Goal: Information Seeking & Learning: Find specific page/section

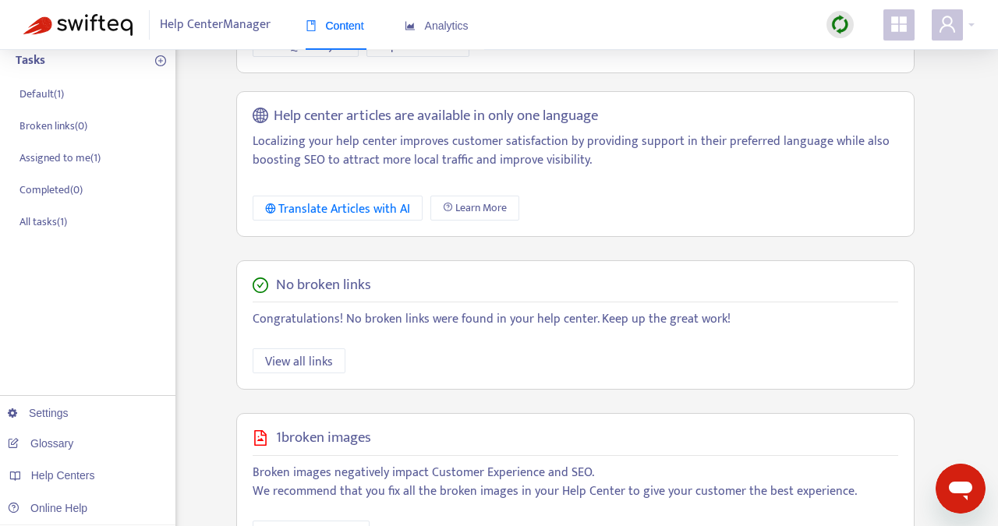
scroll to position [459, 0]
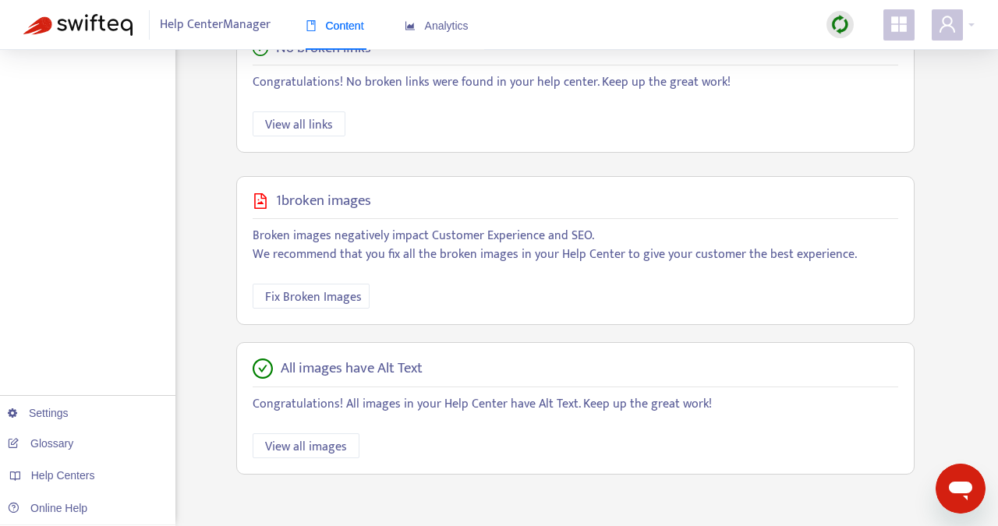
click at [835, 17] on img at bounding box center [840, 24] width 19 height 19
click at [868, 55] on link "Quick Sync" at bounding box center [872, 57] width 66 height 18
click at [413, 22] on icon "area-chart" at bounding box center [410, 25] width 11 height 11
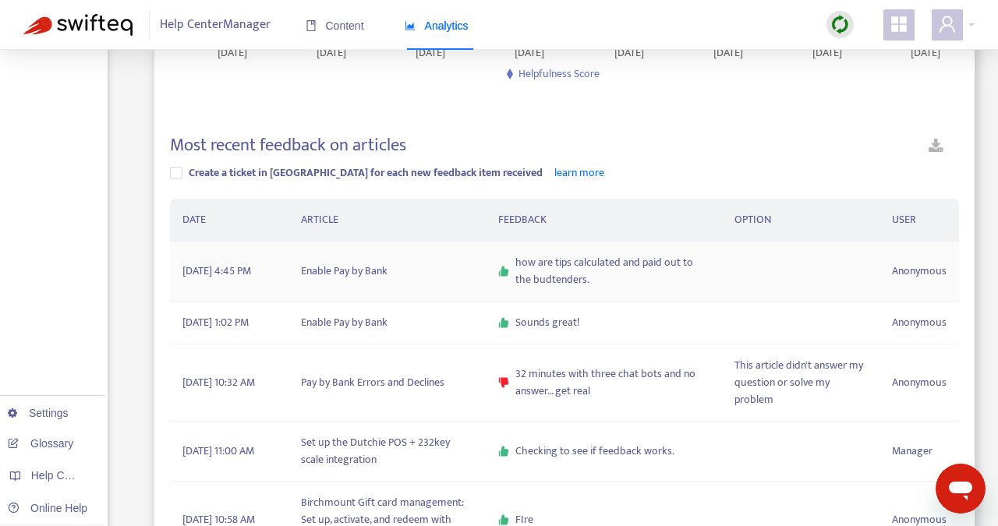
scroll to position [387, 0]
click at [372, 266] on td "Enable Pay by Bank" at bounding box center [387, 271] width 197 height 60
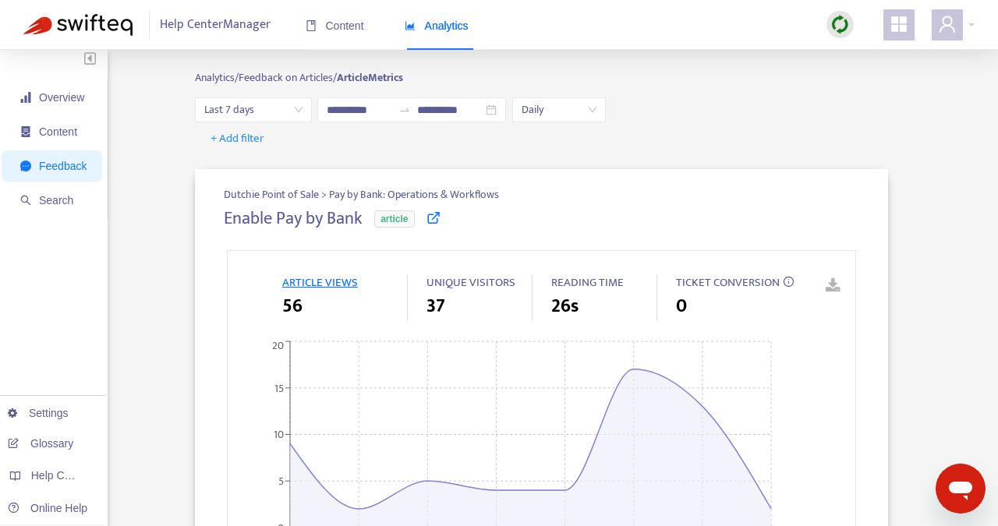
scroll to position [2, 0]
click at [434, 221] on icon at bounding box center [434, 220] width 14 height 14
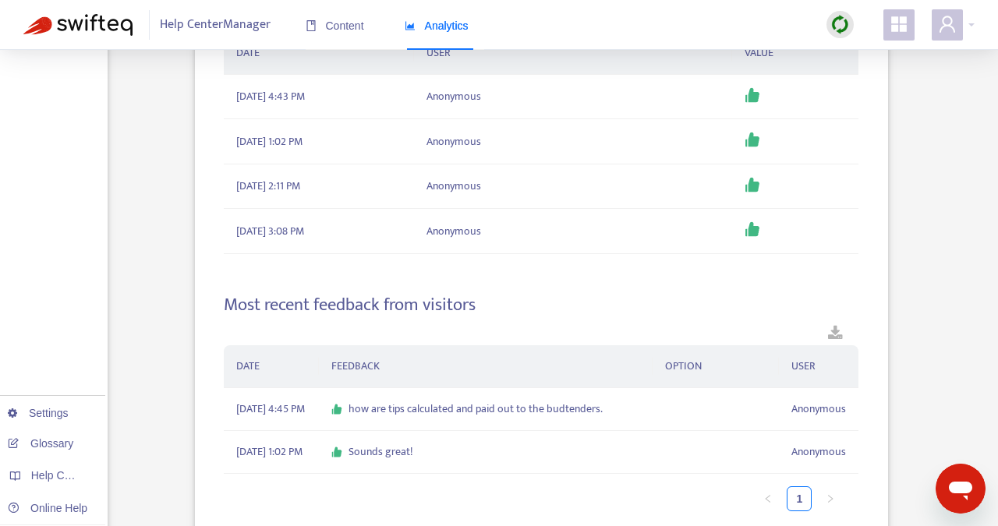
scroll to position [2086, 0]
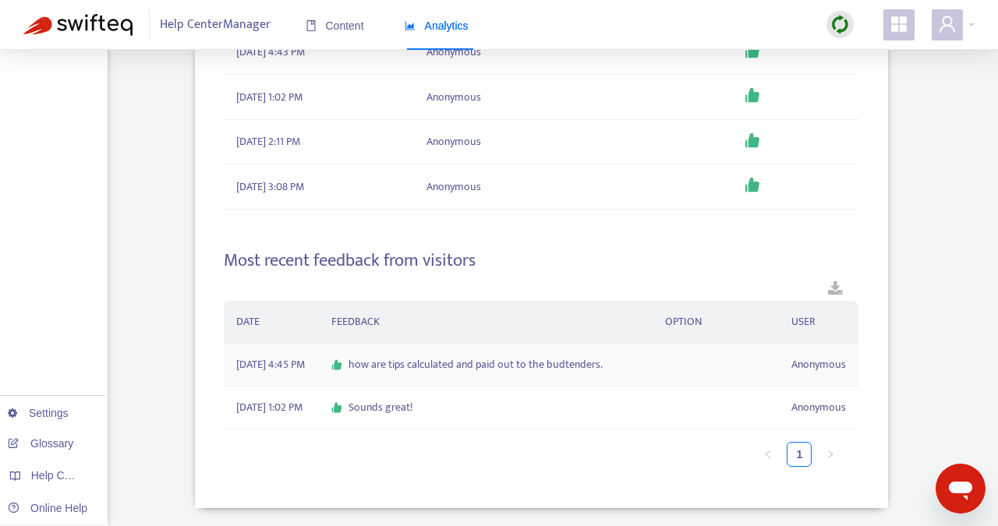
drag, startPoint x: 616, startPoint y: 338, endPoint x: 351, endPoint y: 345, distance: 265.3
click at [351, 356] on div "how are tips calculated and paid out to the budtenders." at bounding box center [485, 364] width 308 height 17
copy span "how are tips calculated and paid out to the budtenders."
